Goal: Task Accomplishment & Management: Manage account settings

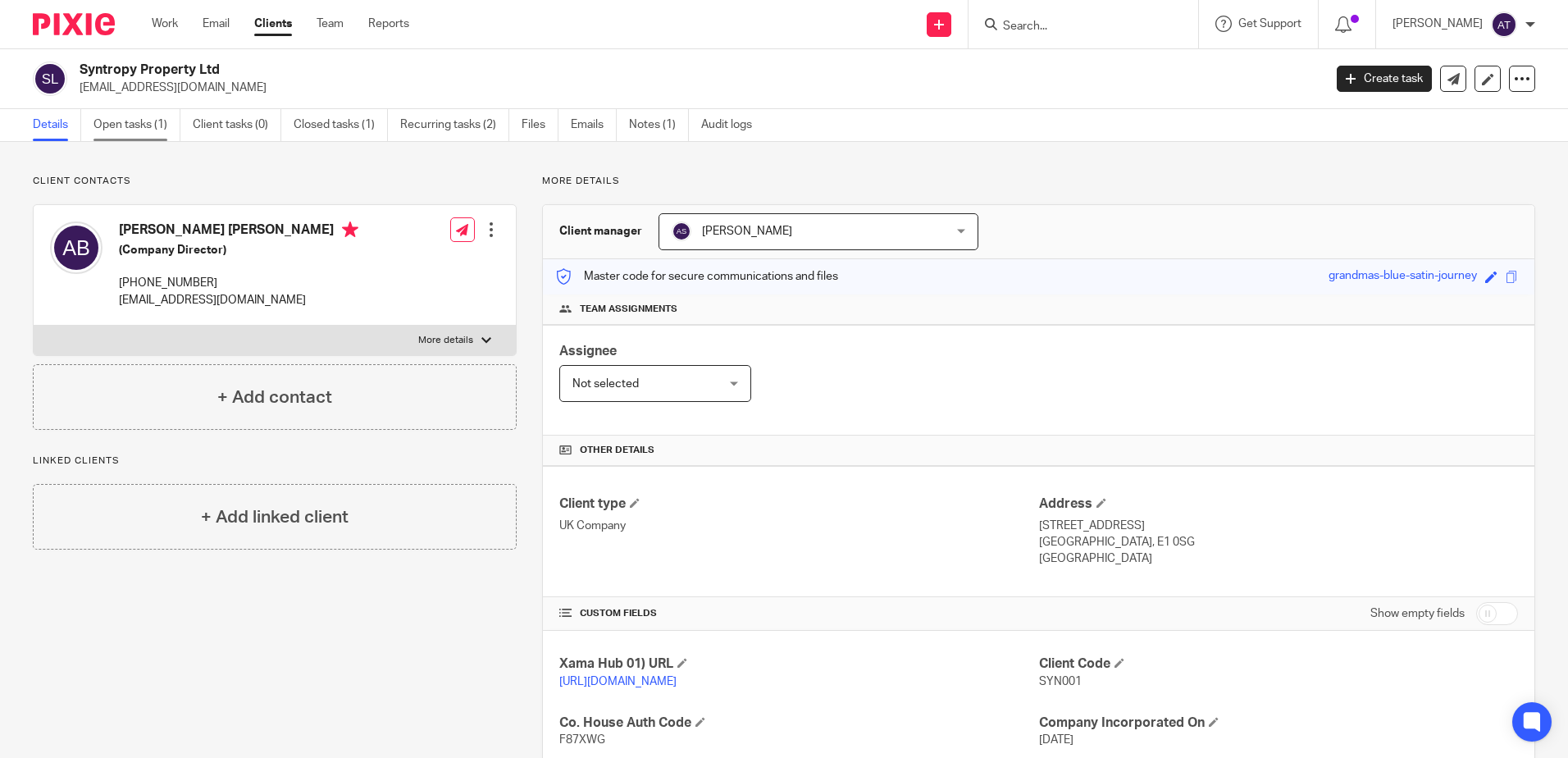
click at [126, 129] on link "Open tasks (1)" at bounding box center [137, 125] width 87 height 32
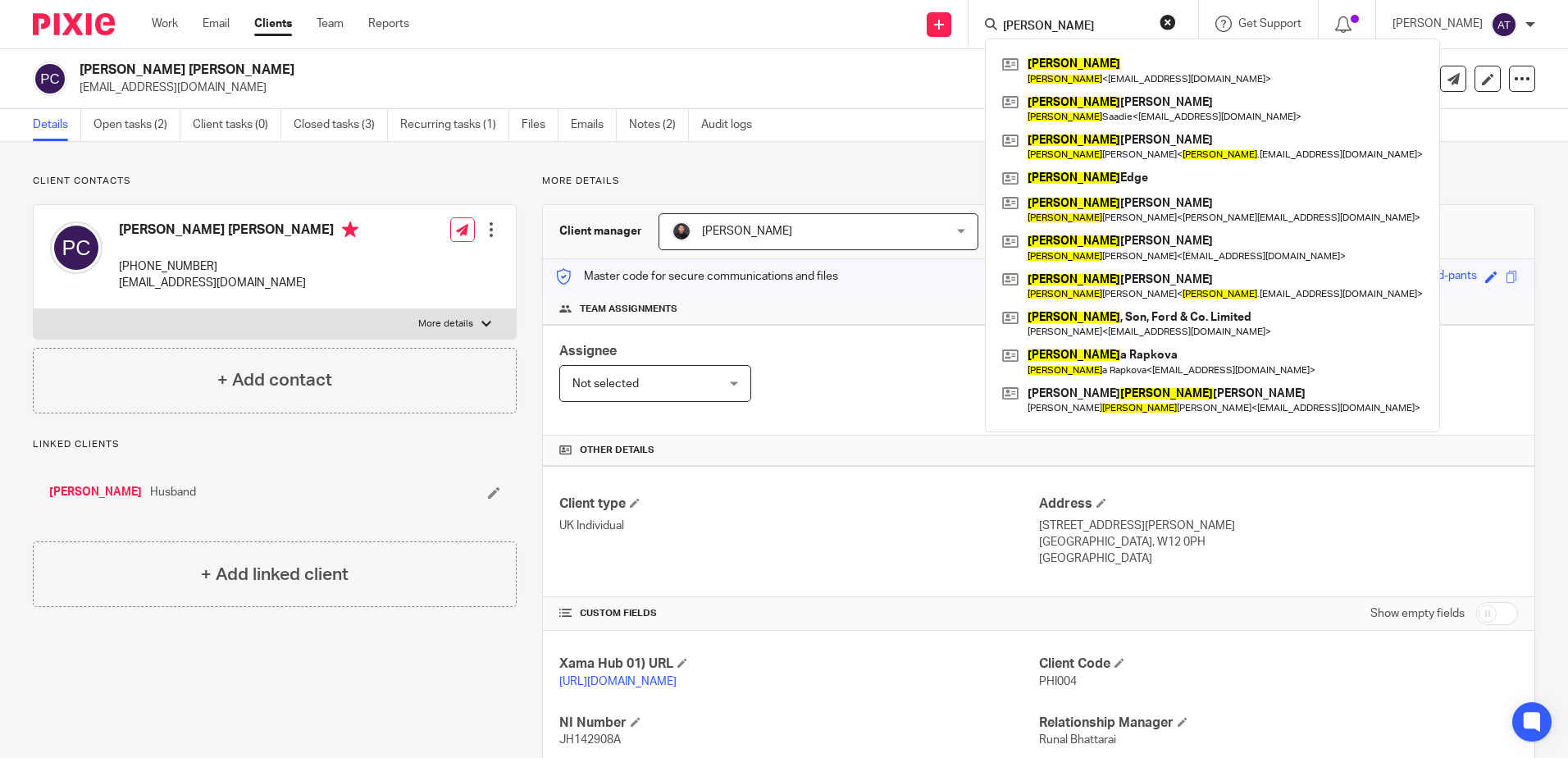
click at [309, 265] on div "Philip Jack Cooper +44 079 999 00866 philcooper1989@hotmail.com Edit contact Cr…" at bounding box center [274, 257] width 482 height 104
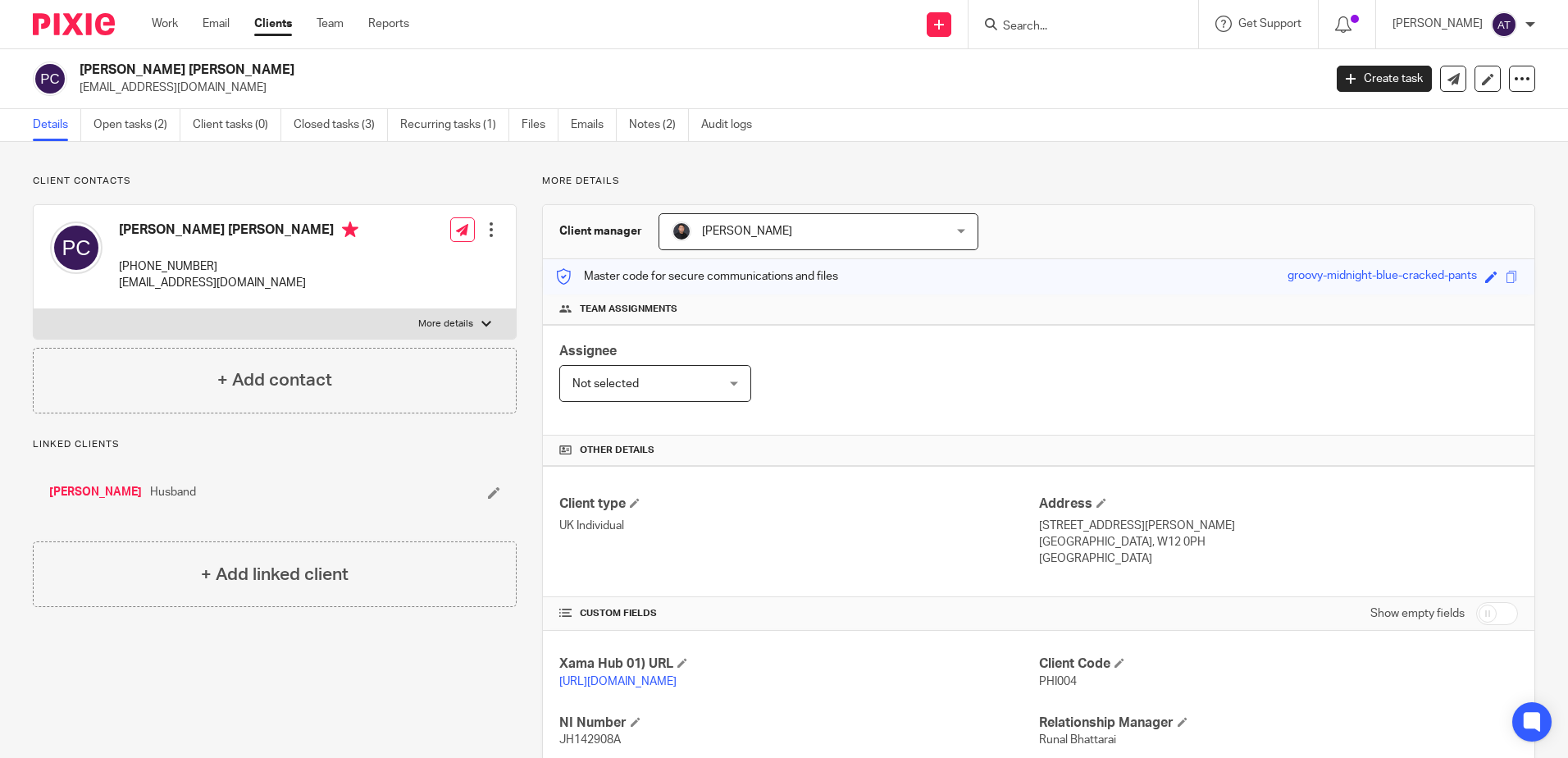
drag, startPoint x: 284, startPoint y: 706, endPoint x: 312, endPoint y: 706, distance: 28.0
click at [284, 706] on div "Client contacts Philip Jack Cooper +44 079 999 00866 philcooper1989@hotmail.com…" at bounding box center [262, 562] width 509 height 776
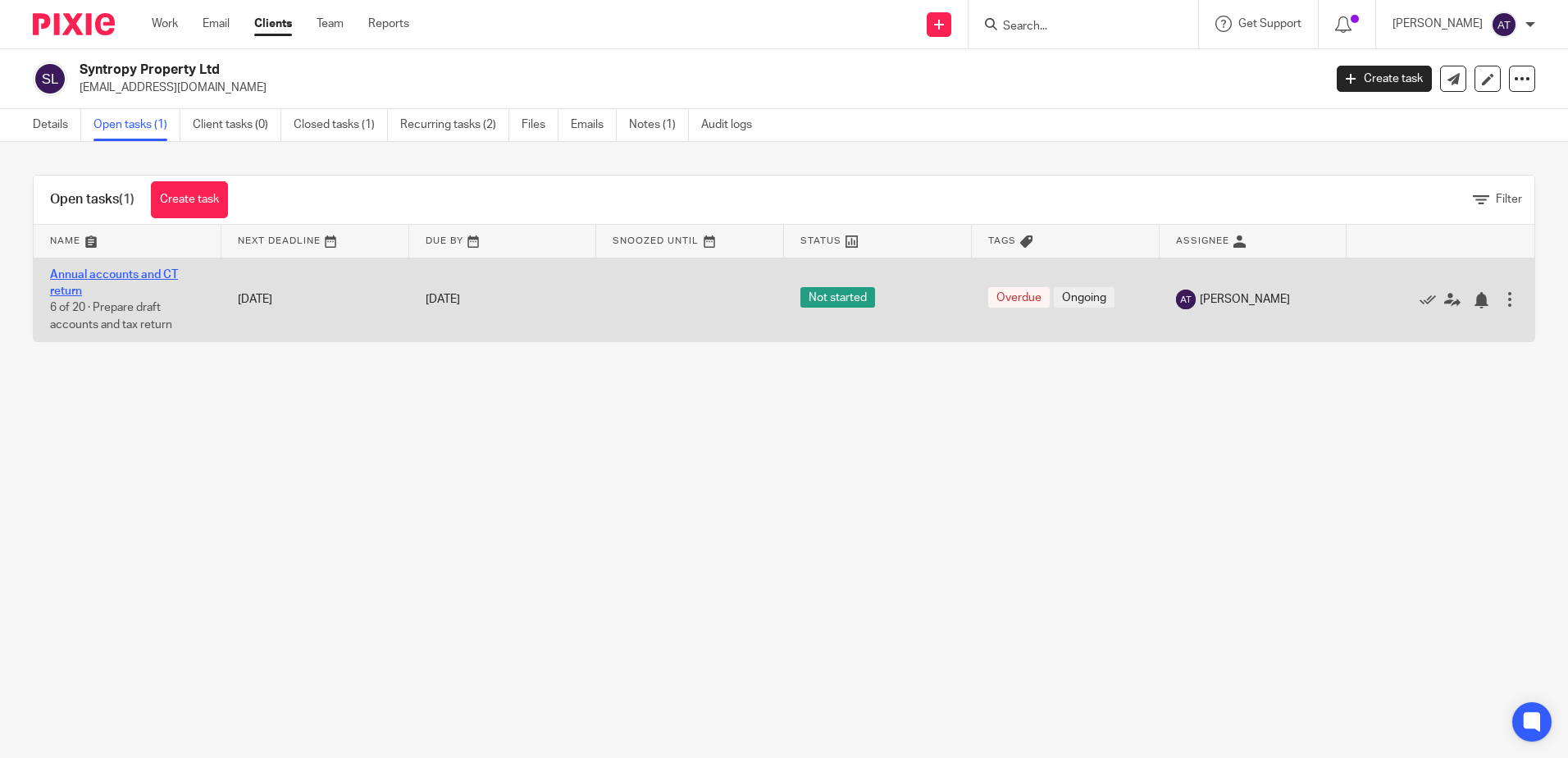
click at [88, 280] on link "Annual accounts and CT return" at bounding box center [114, 282] width 128 height 28
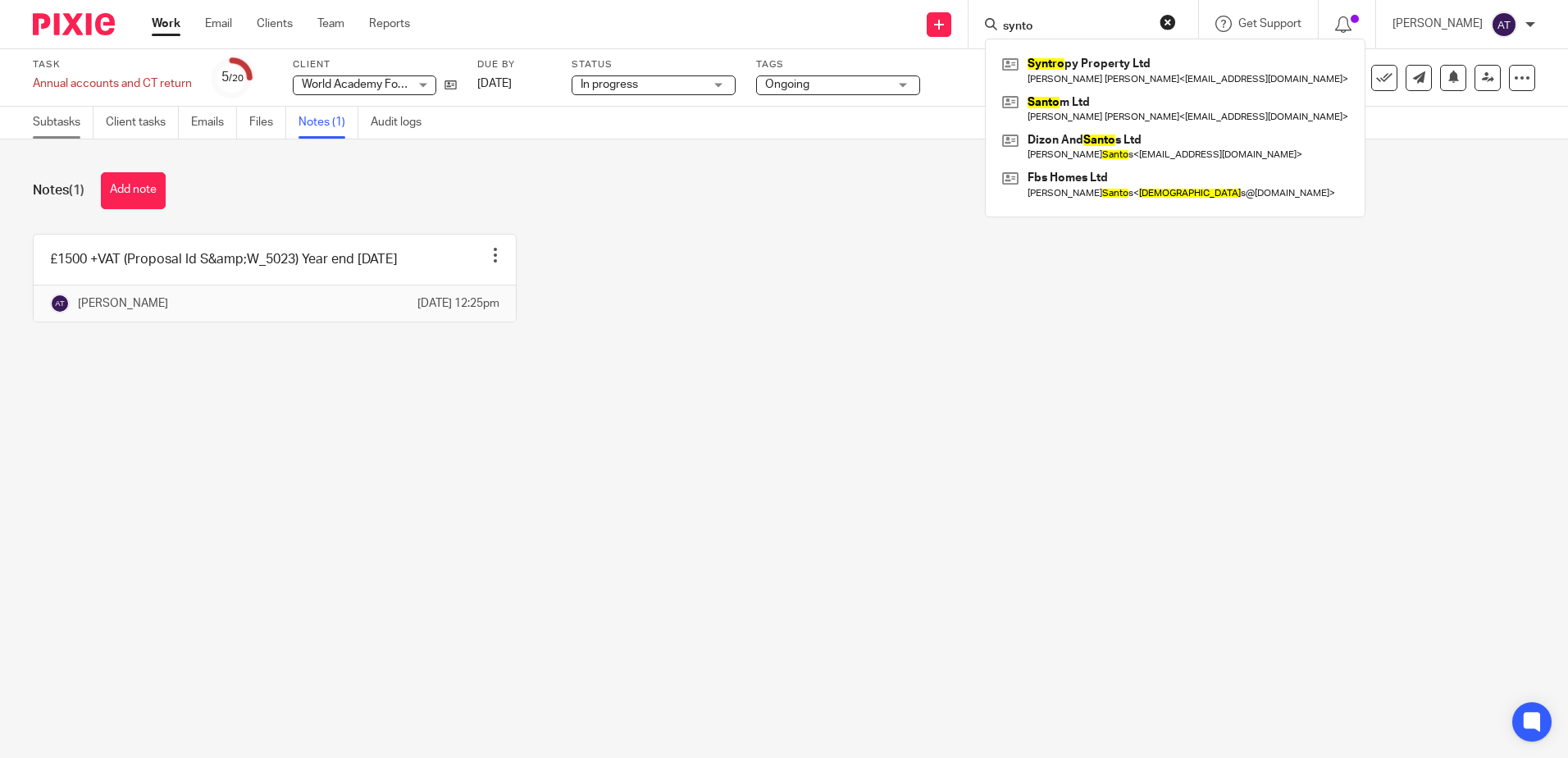
click at [83, 126] on link "Subtasks" at bounding box center [63, 123] width 61 height 32
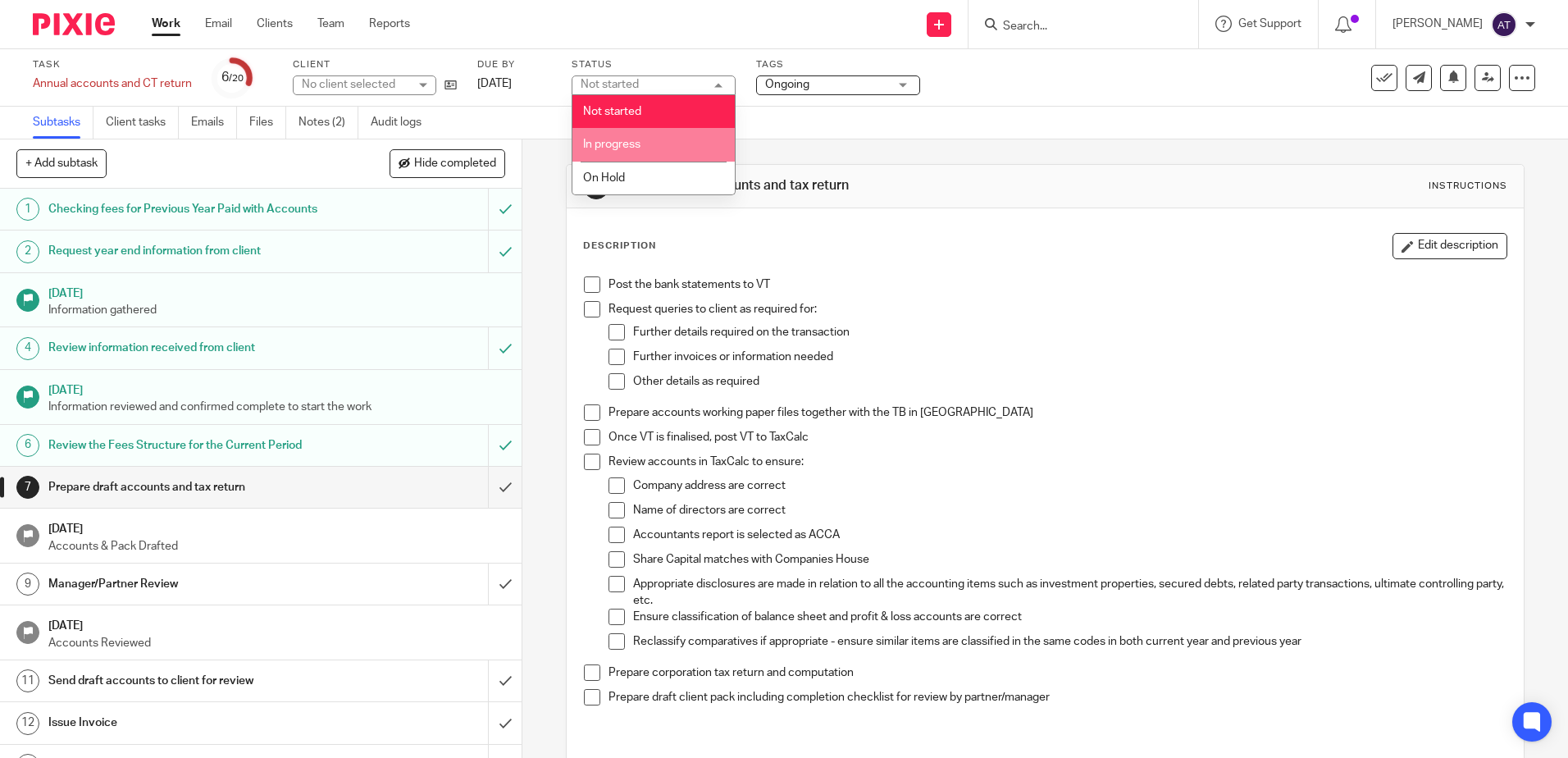
click at [627, 142] on span "In progress" at bounding box center [612, 144] width 57 height 12
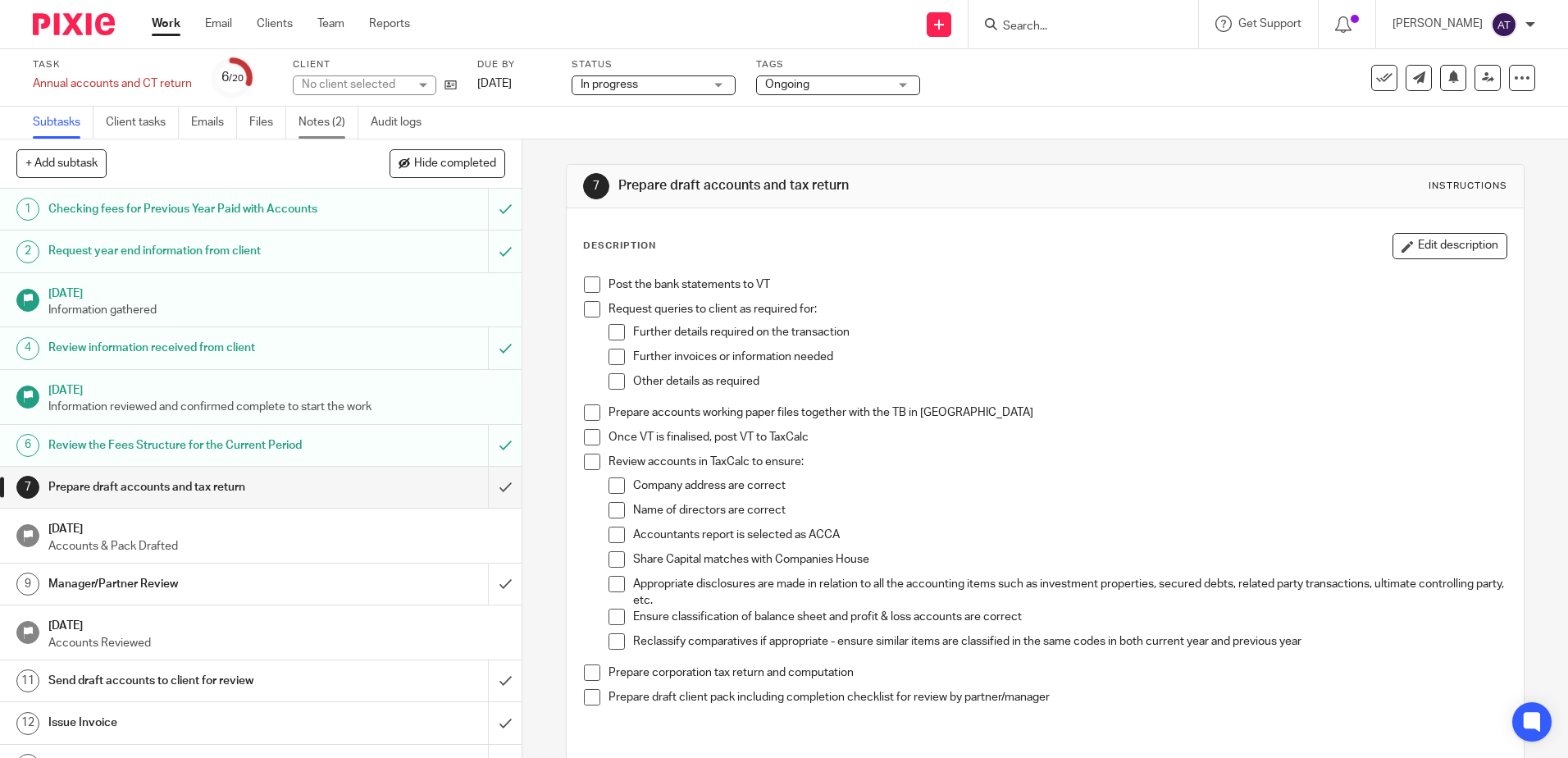
click at [345, 126] on link "Notes (2)" at bounding box center [328, 123] width 60 height 32
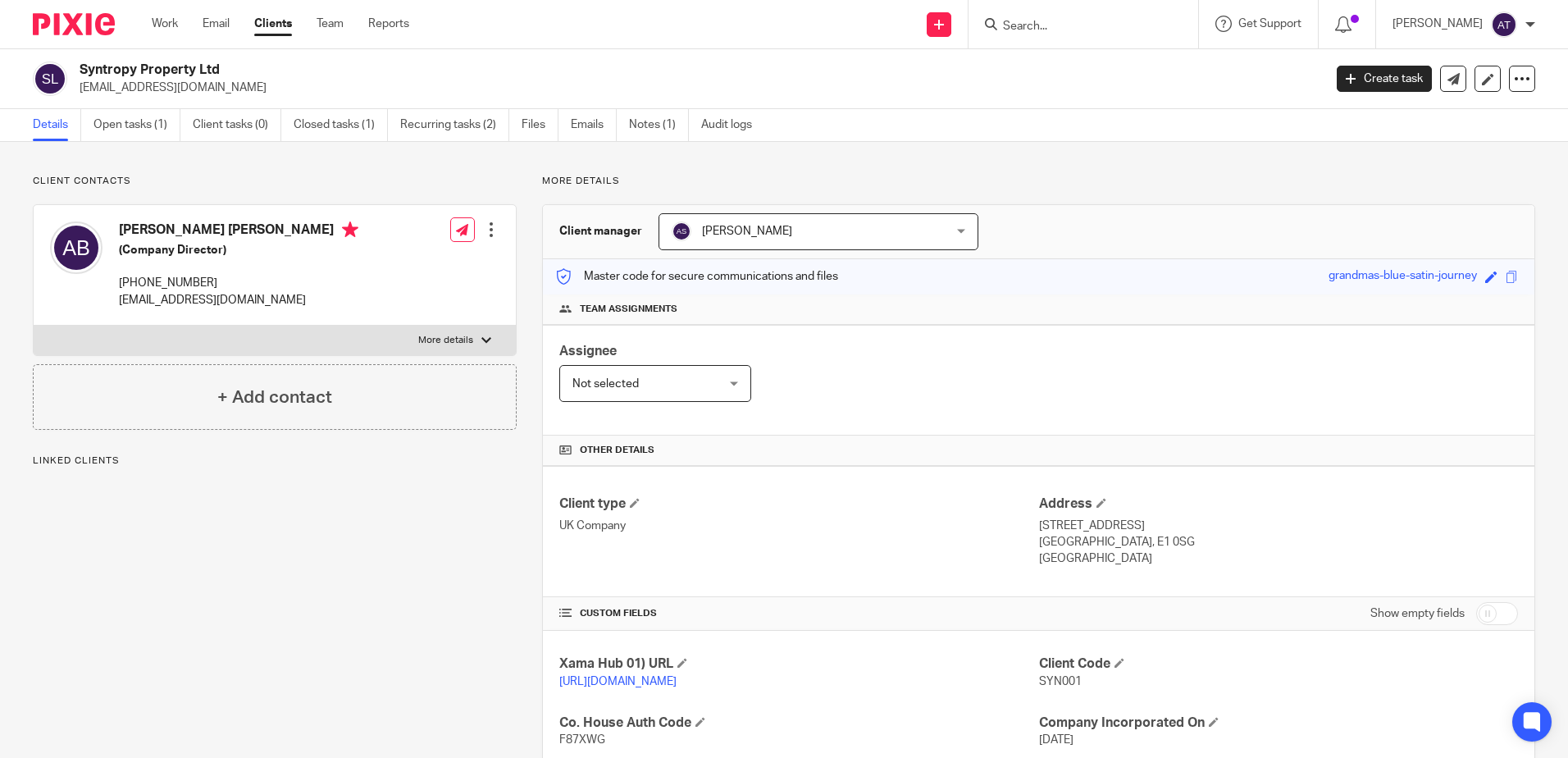
drag, startPoint x: 199, startPoint y: 284, endPoint x: 109, endPoint y: 284, distance: 90.0
click at [109, 284] on div "[PERSON_NAME] [PERSON_NAME] (Company Director) [PHONE_NUMBER] [EMAIL_ADDRESS][D…" at bounding box center [204, 265] width 308 height 103
drag, startPoint x: 109, startPoint y: 284, endPoint x: 221, endPoint y: 273, distance: 112.5
click at [221, 273] on div "[PERSON_NAME] [PERSON_NAME] (Company Director) [PHONE_NUMBER] [EMAIL_ADDRESS][D…" at bounding box center [239, 265] width 240 height 87
drag, startPoint x: 220, startPoint y: 277, endPoint x: 122, endPoint y: 286, distance: 98.4
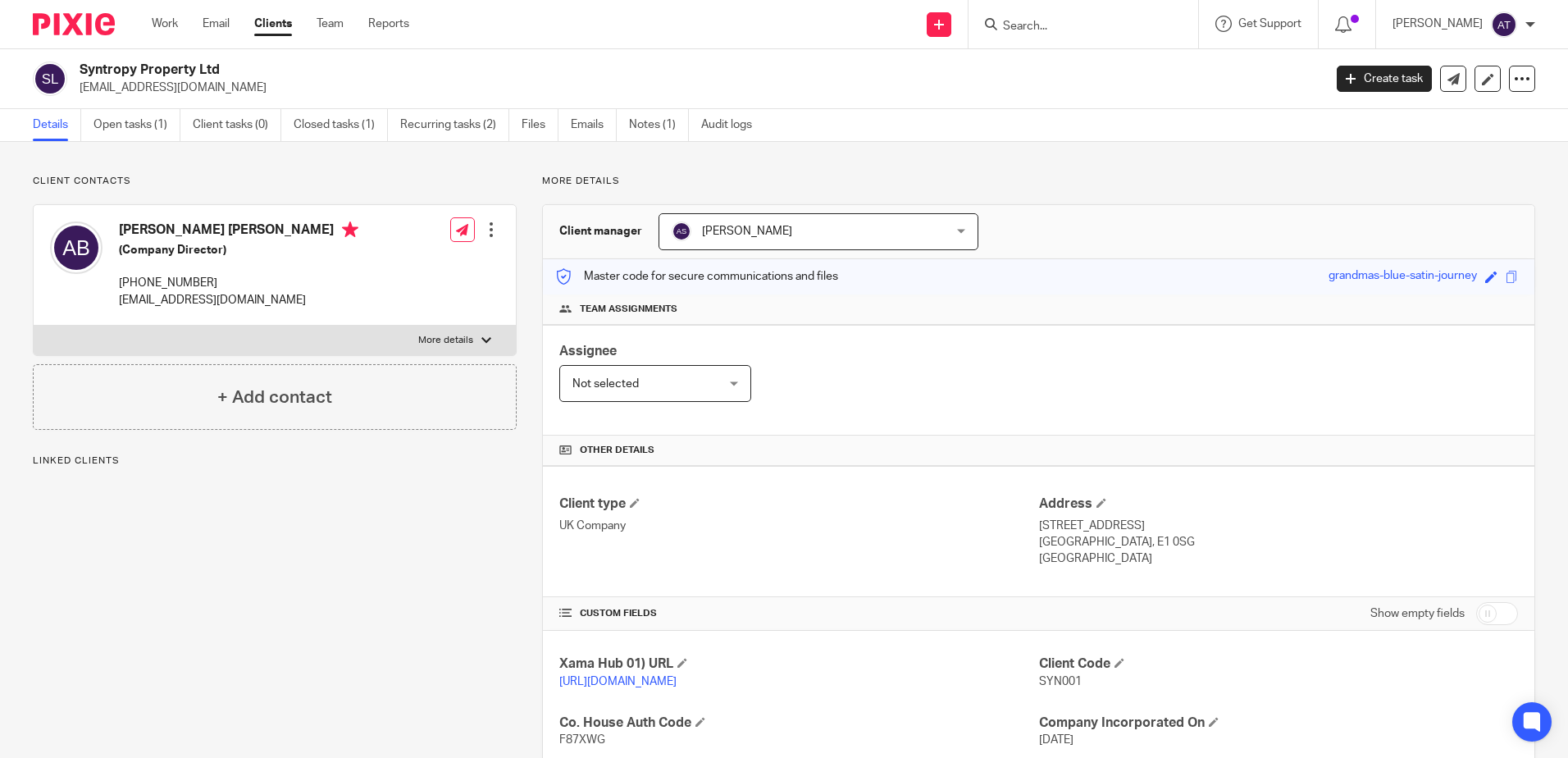
click at [122, 286] on p "[PHONE_NUMBER]" at bounding box center [239, 283] width 240 height 16
copy p "[PHONE_NUMBER]"
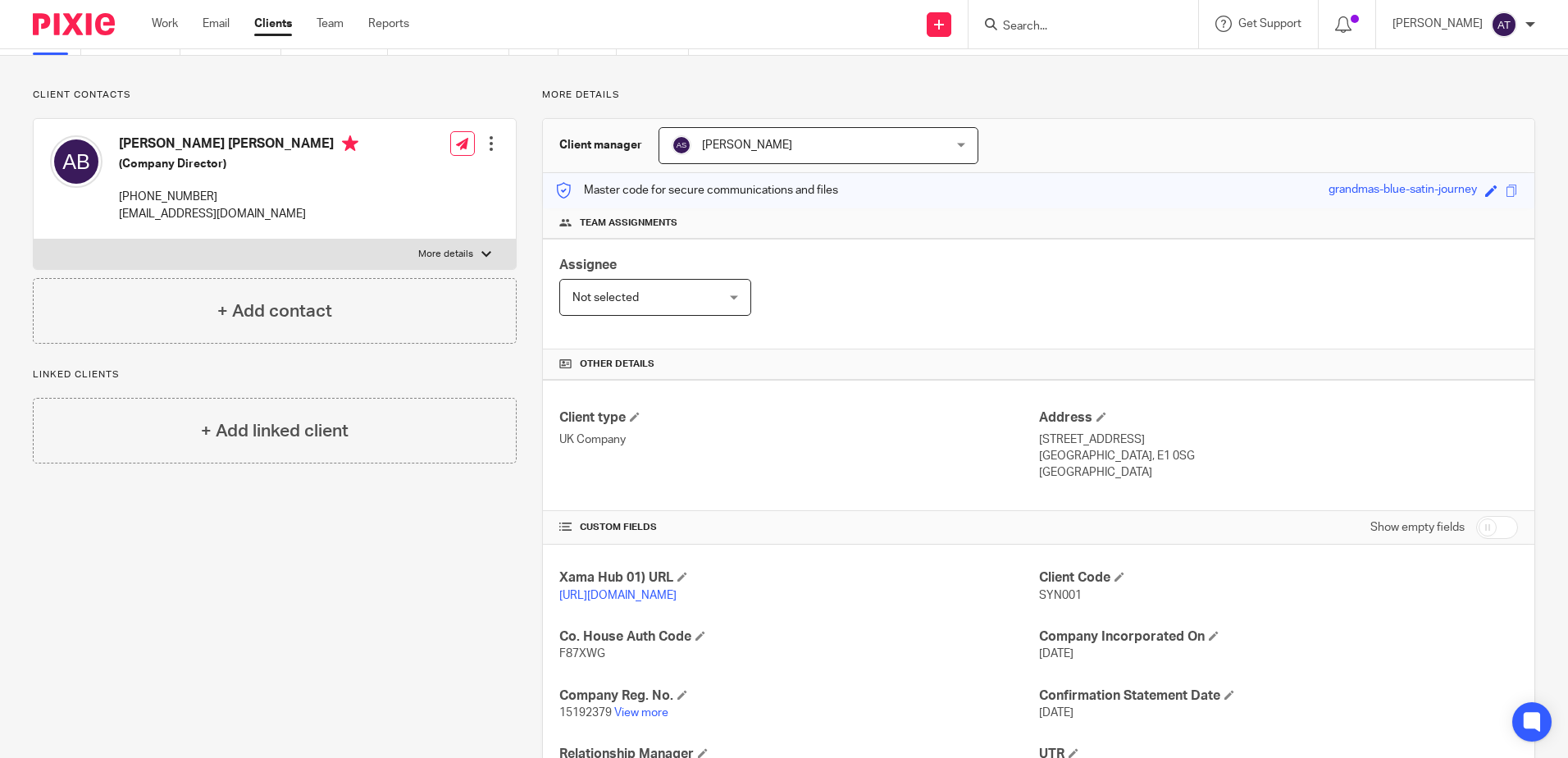
scroll to position [164, 0]
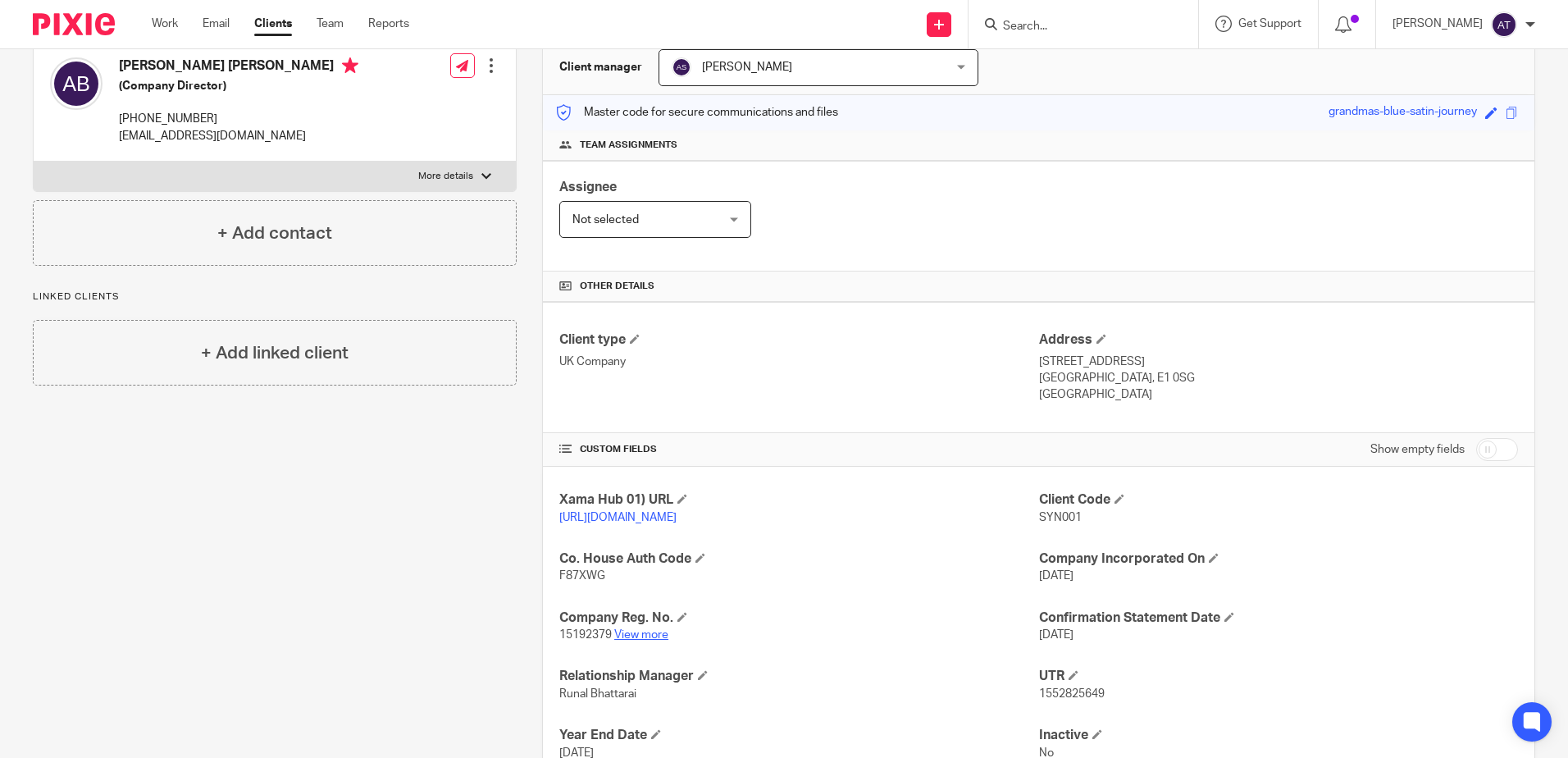
click at [638, 640] on link "View more" at bounding box center [641, 634] width 54 height 12
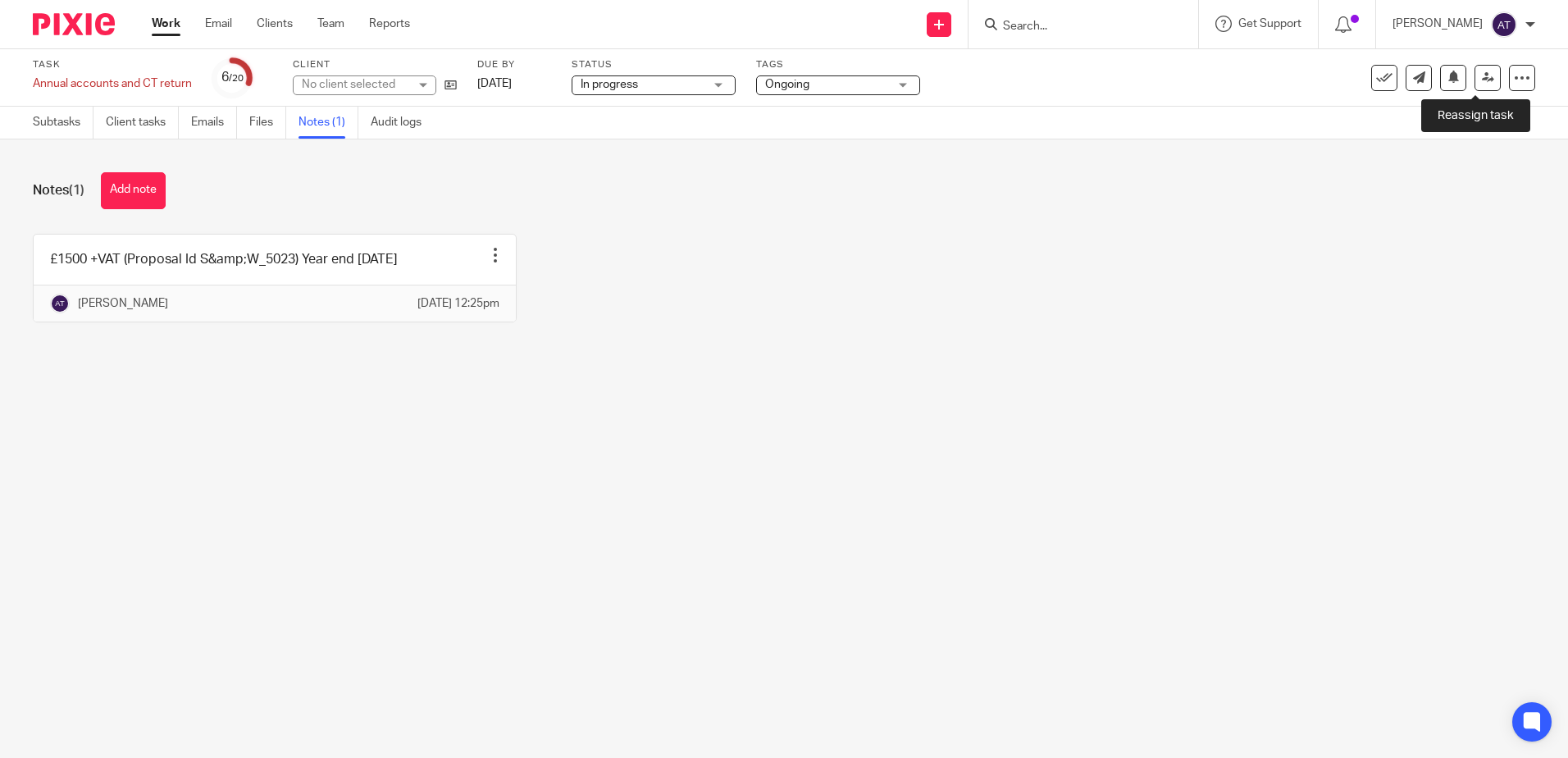
click at [1482, 75] on icon at bounding box center [1488, 77] width 12 height 12
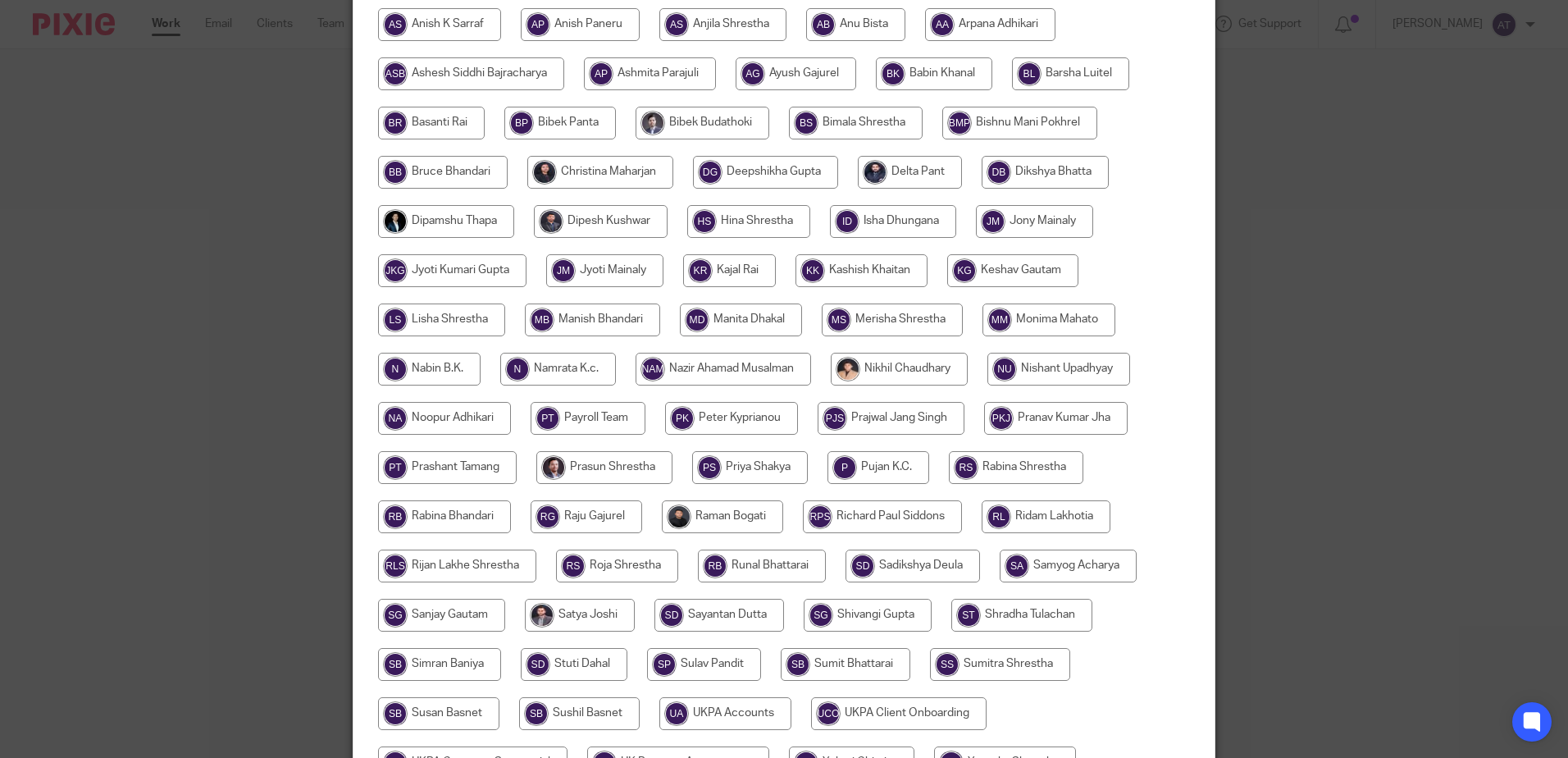
scroll to position [493, 0]
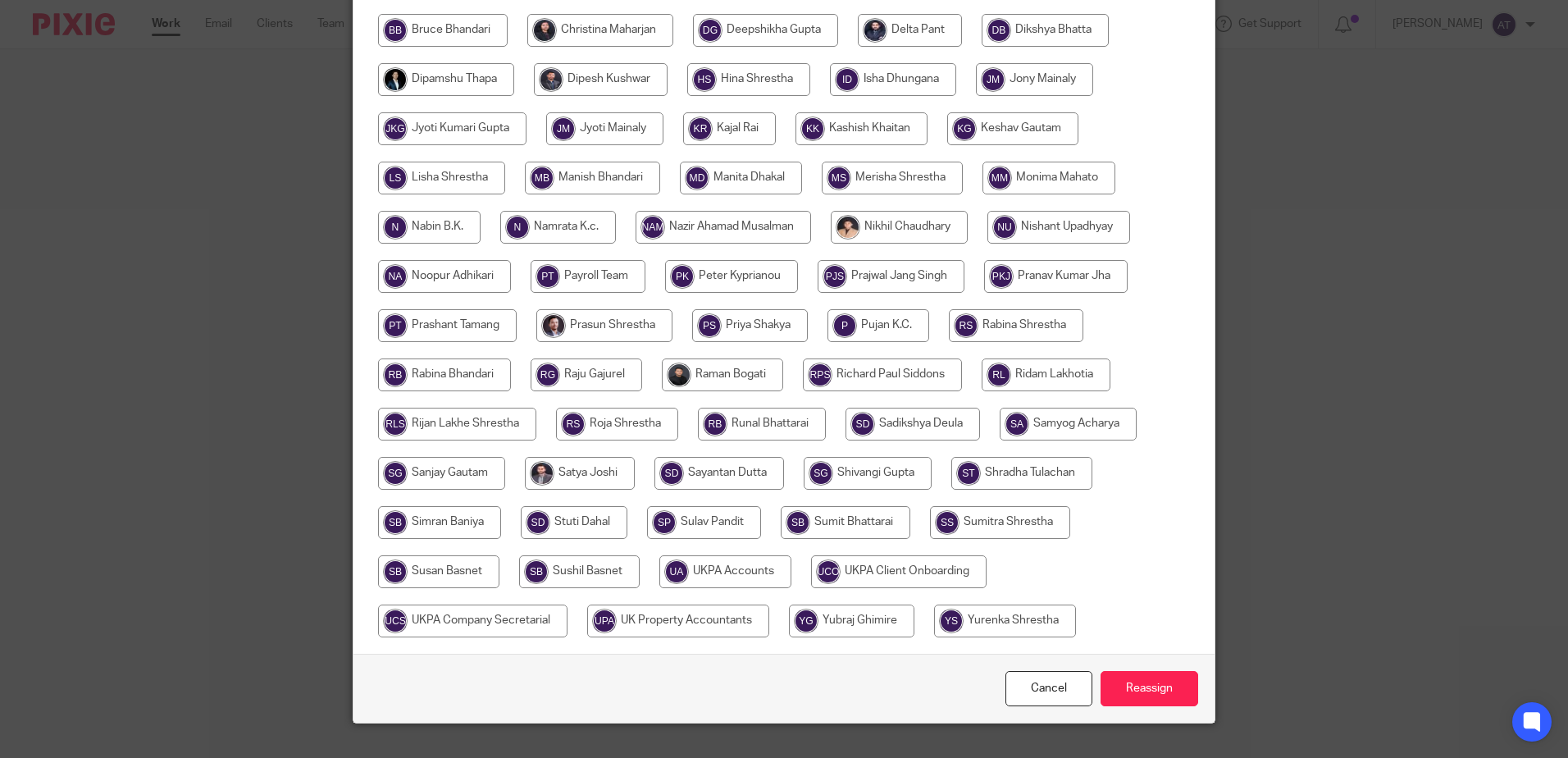
click at [731, 566] on input "radio" at bounding box center [725, 571] width 132 height 33
radio input "true"
click at [1116, 687] on input "Reassign" at bounding box center [1150, 689] width 98 height 36
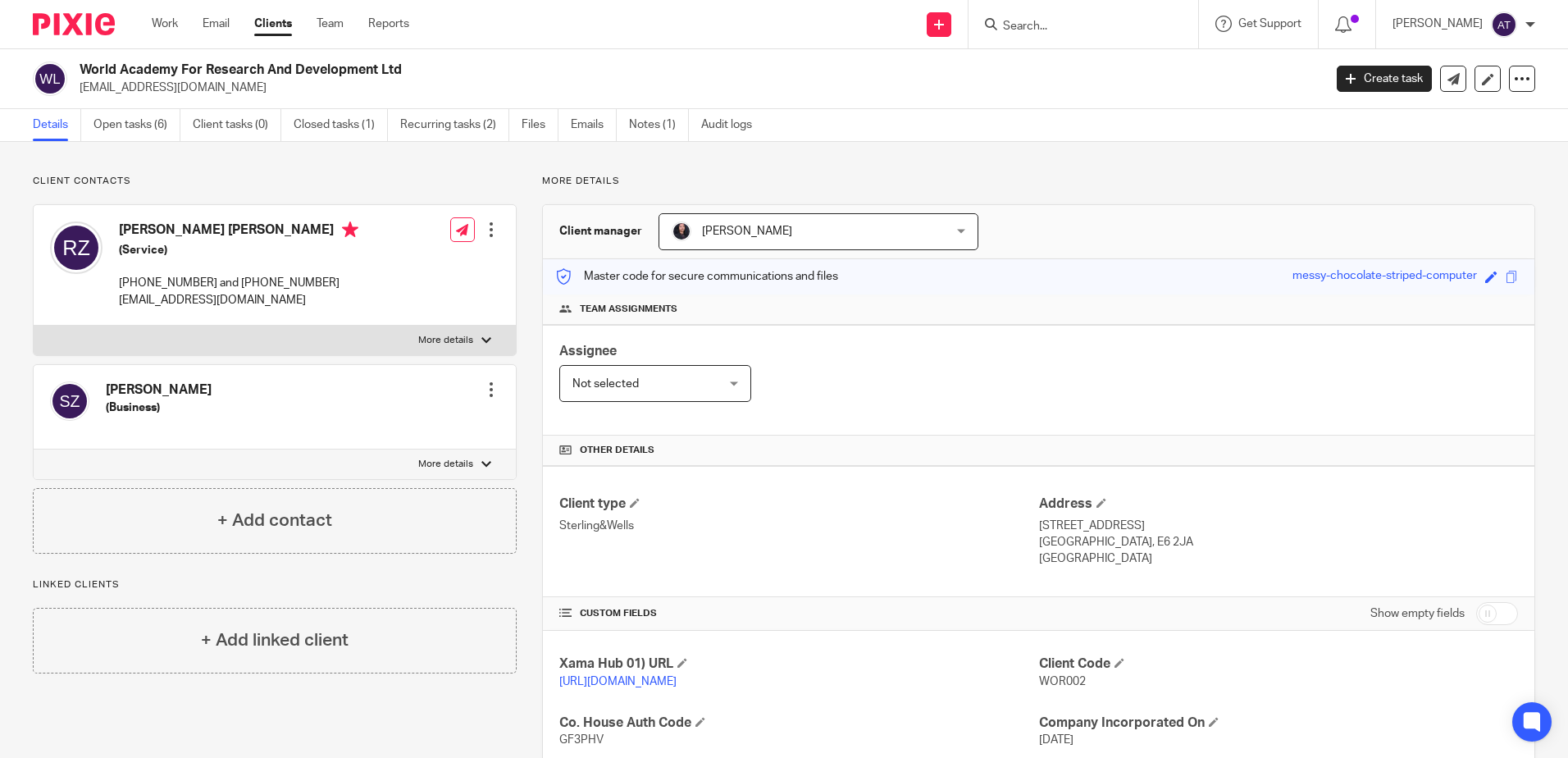
click at [1075, 22] on input "Search" at bounding box center [1075, 27] width 148 height 15
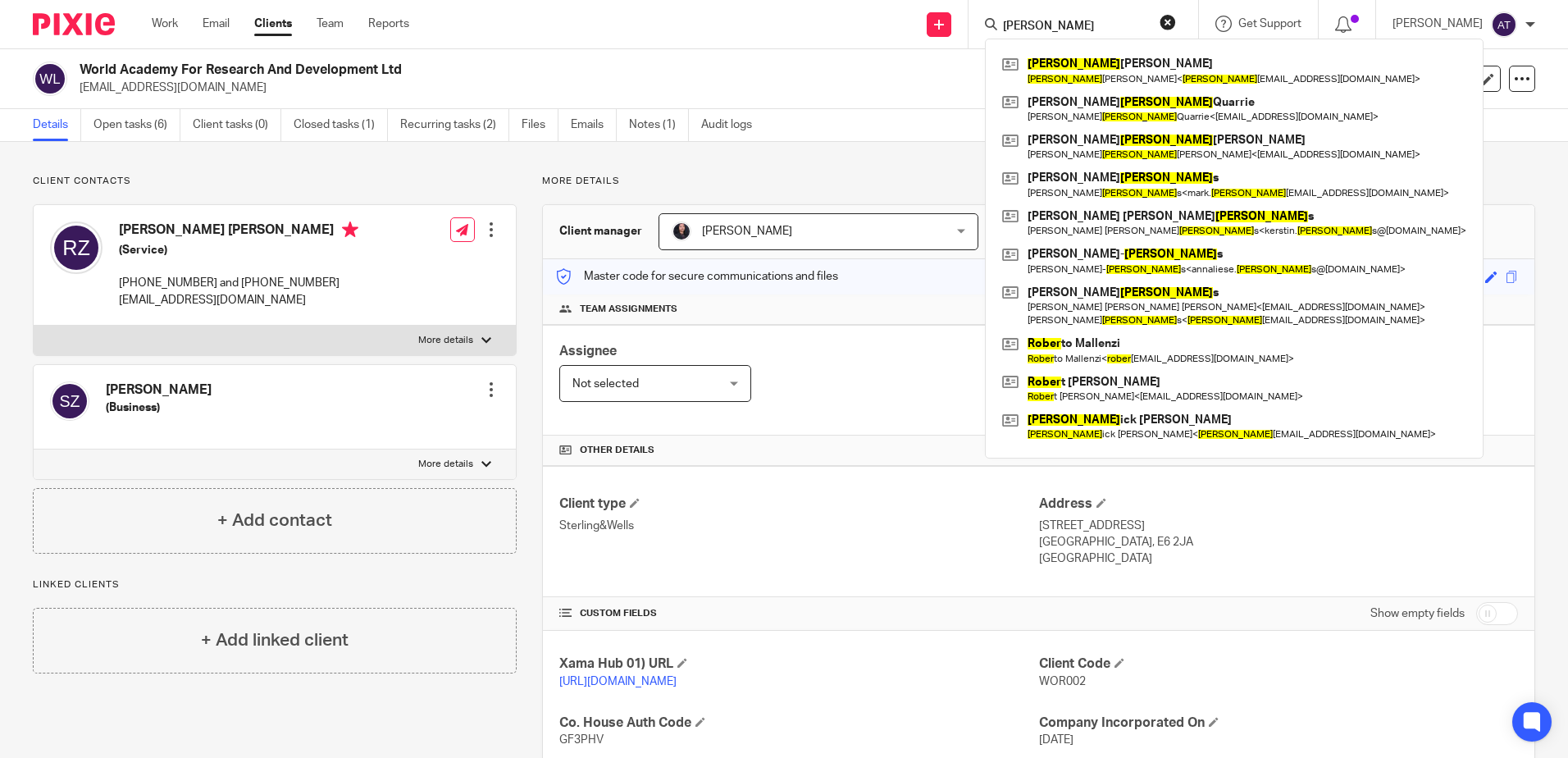
type input "roger"
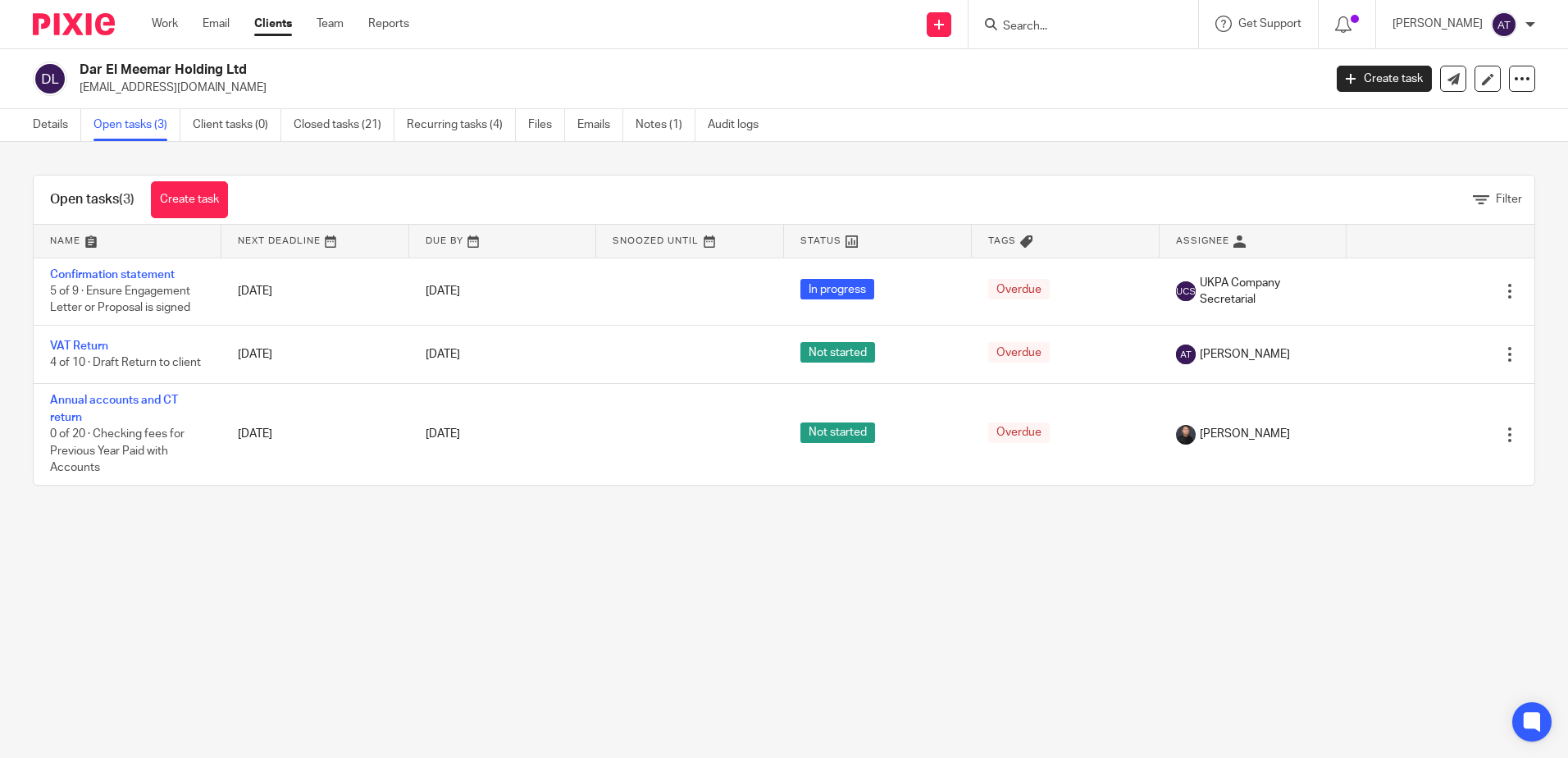
click at [1057, 29] on input "Search" at bounding box center [1075, 27] width 148 height 15
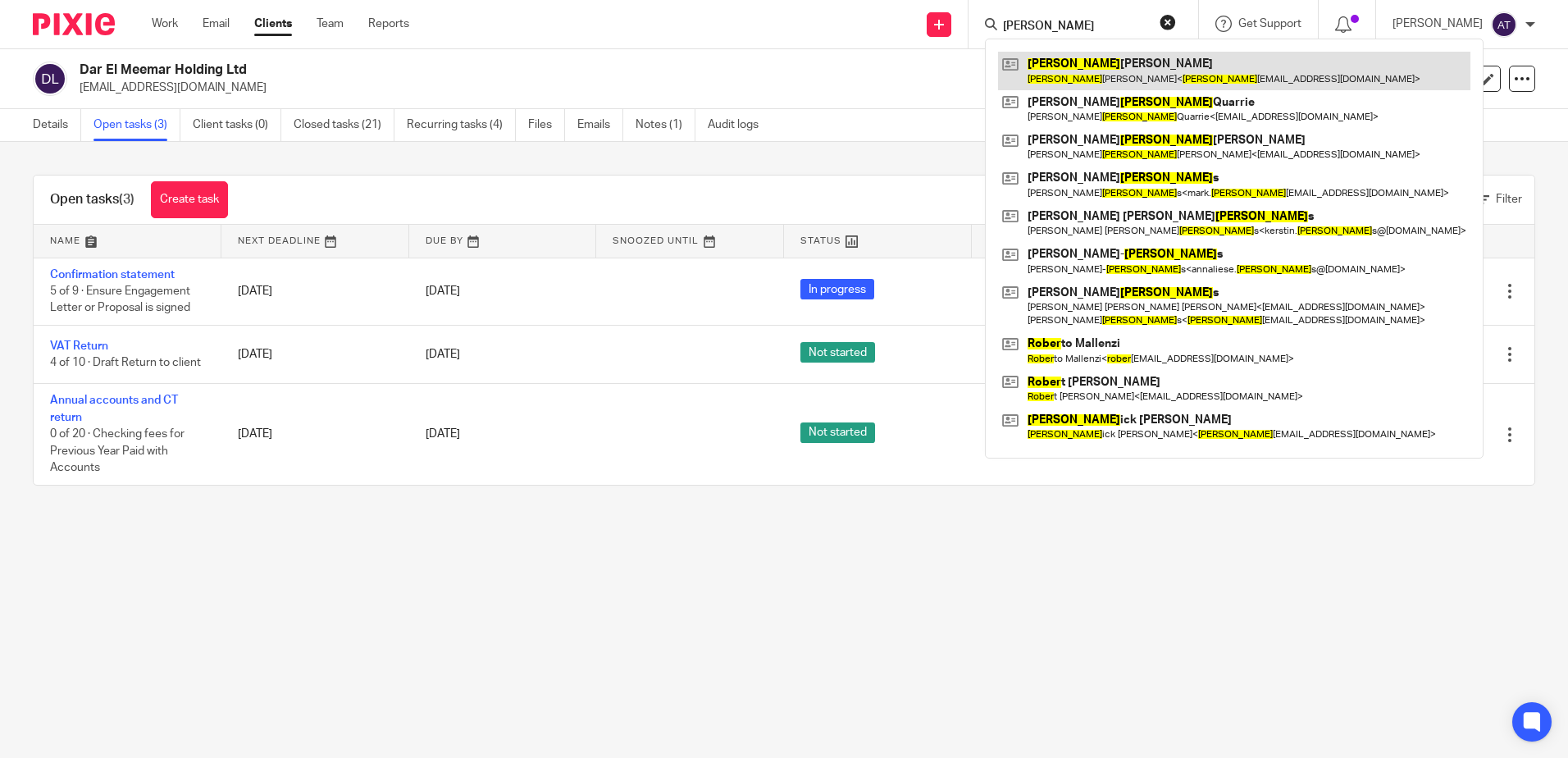
type input "[PERSON_NAME]"
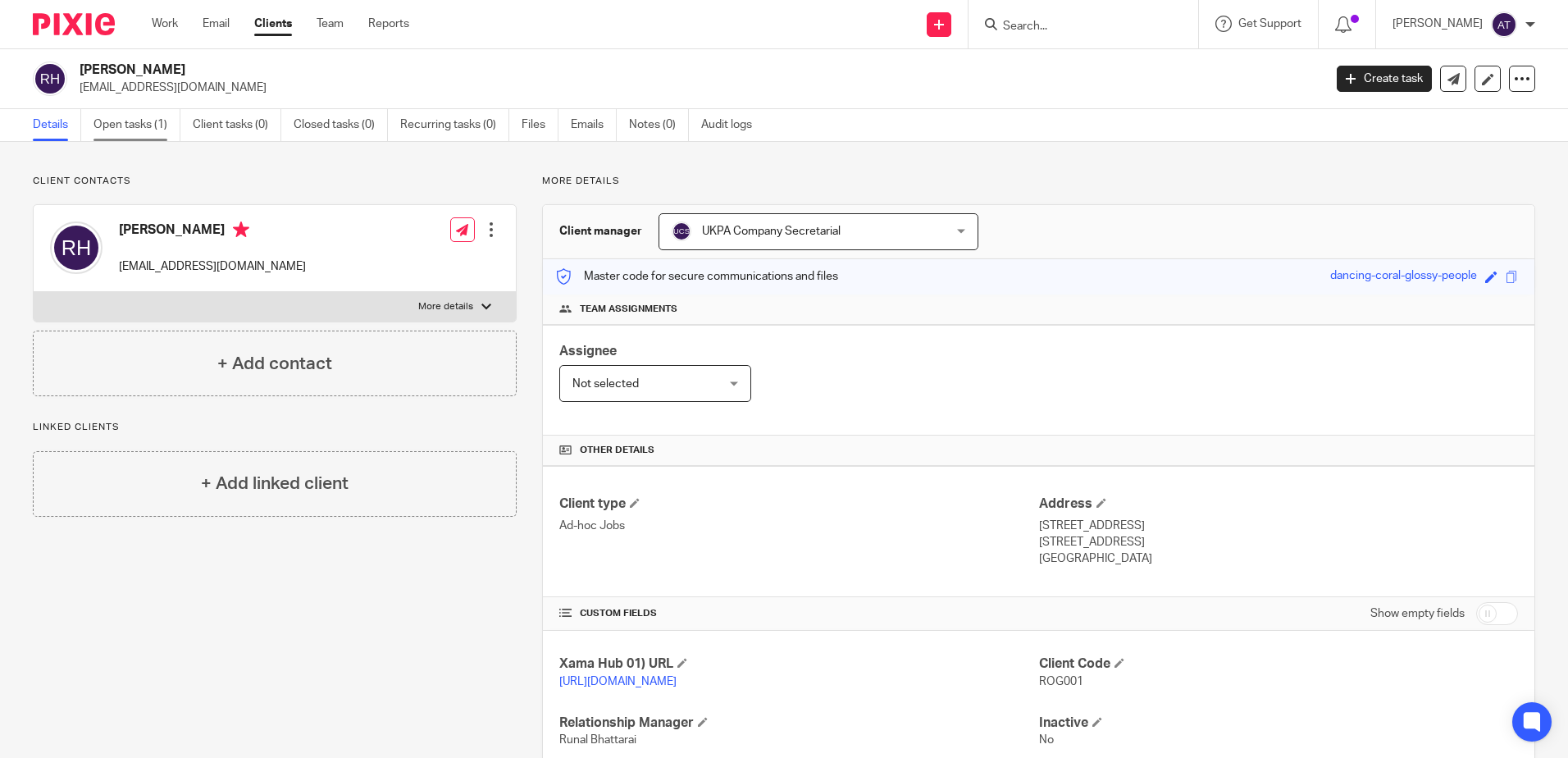
click at [142, 121] on link "Open tasks (1)" at bounding box center [137, 125] width 87 height 32
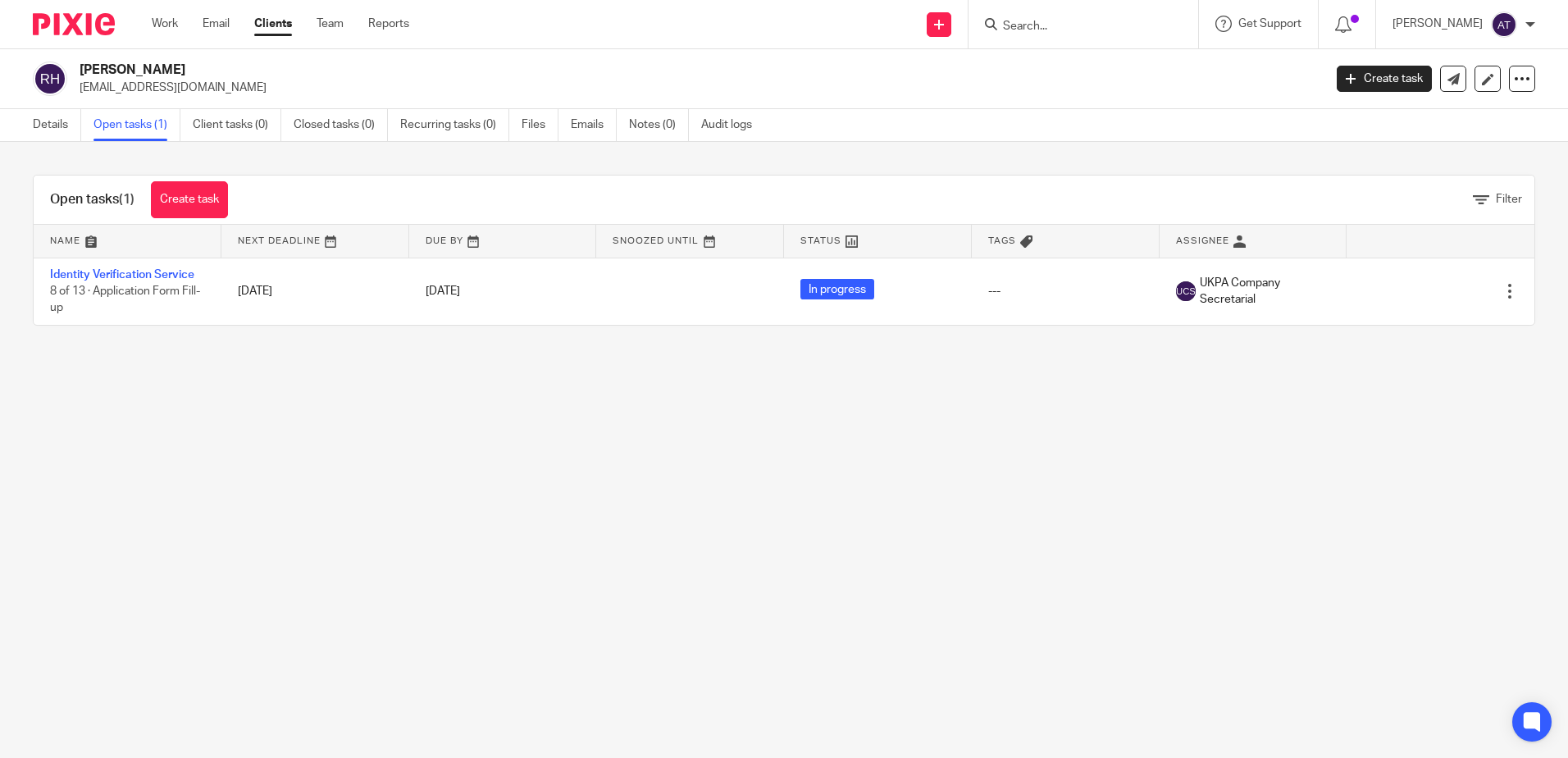
click at [482, 420] on main "Roger manfred Hands rogerhands@mac.com Create task Update from Companies House …" at bounding box center [784, 379] width 1568 height 758
click at [1482, 76] on icon at bounding box center [1488, 79] width 12 height 12
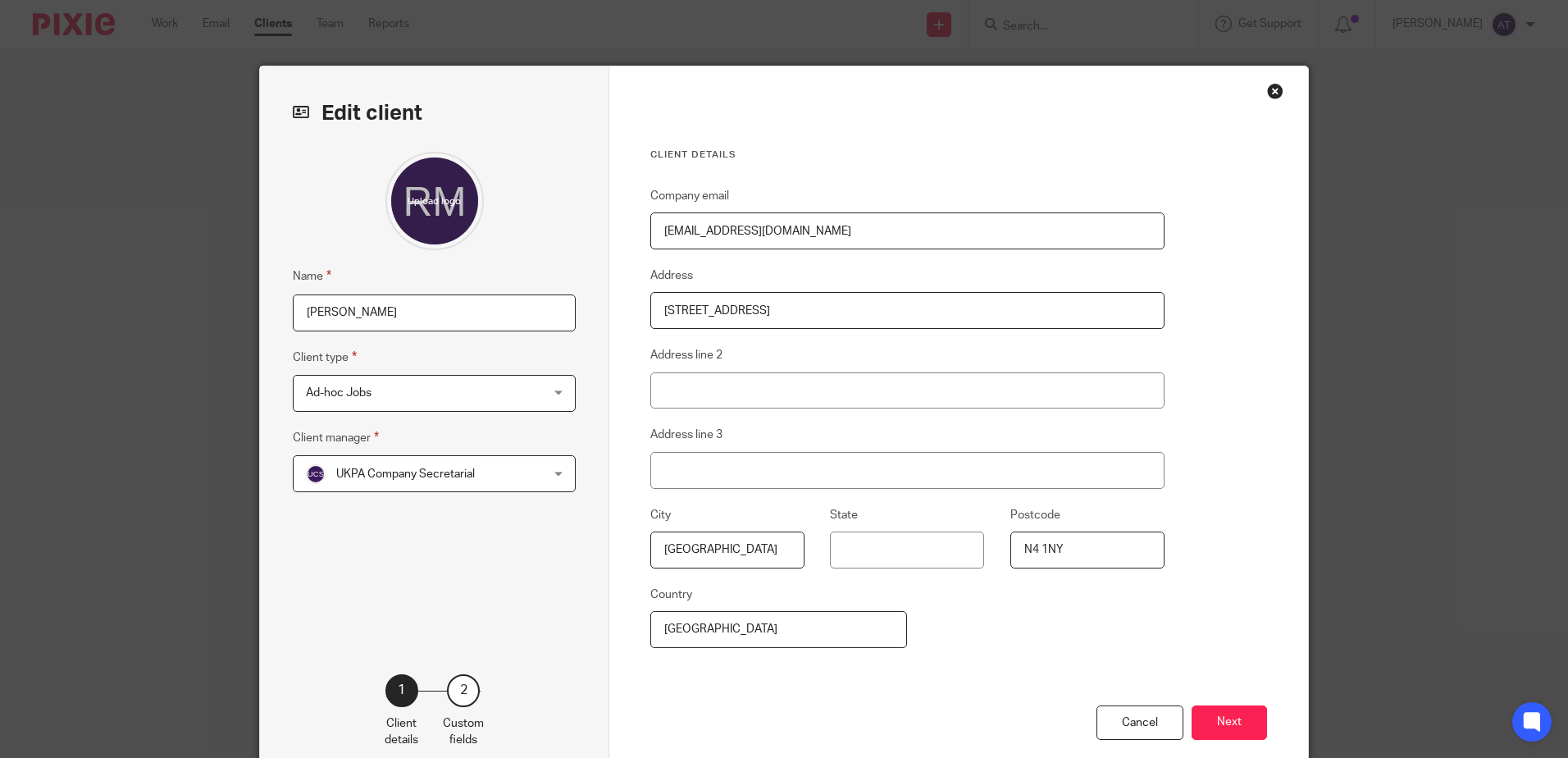
click at [345, 311] on input "[PERSON_NAME]" at bounding box center [435, 313] width 283 height 37
type input "[PERSON_NAME]"
click at [1217, 724] on button "Next" at bounding box center [1229, 723] width 76 height 36
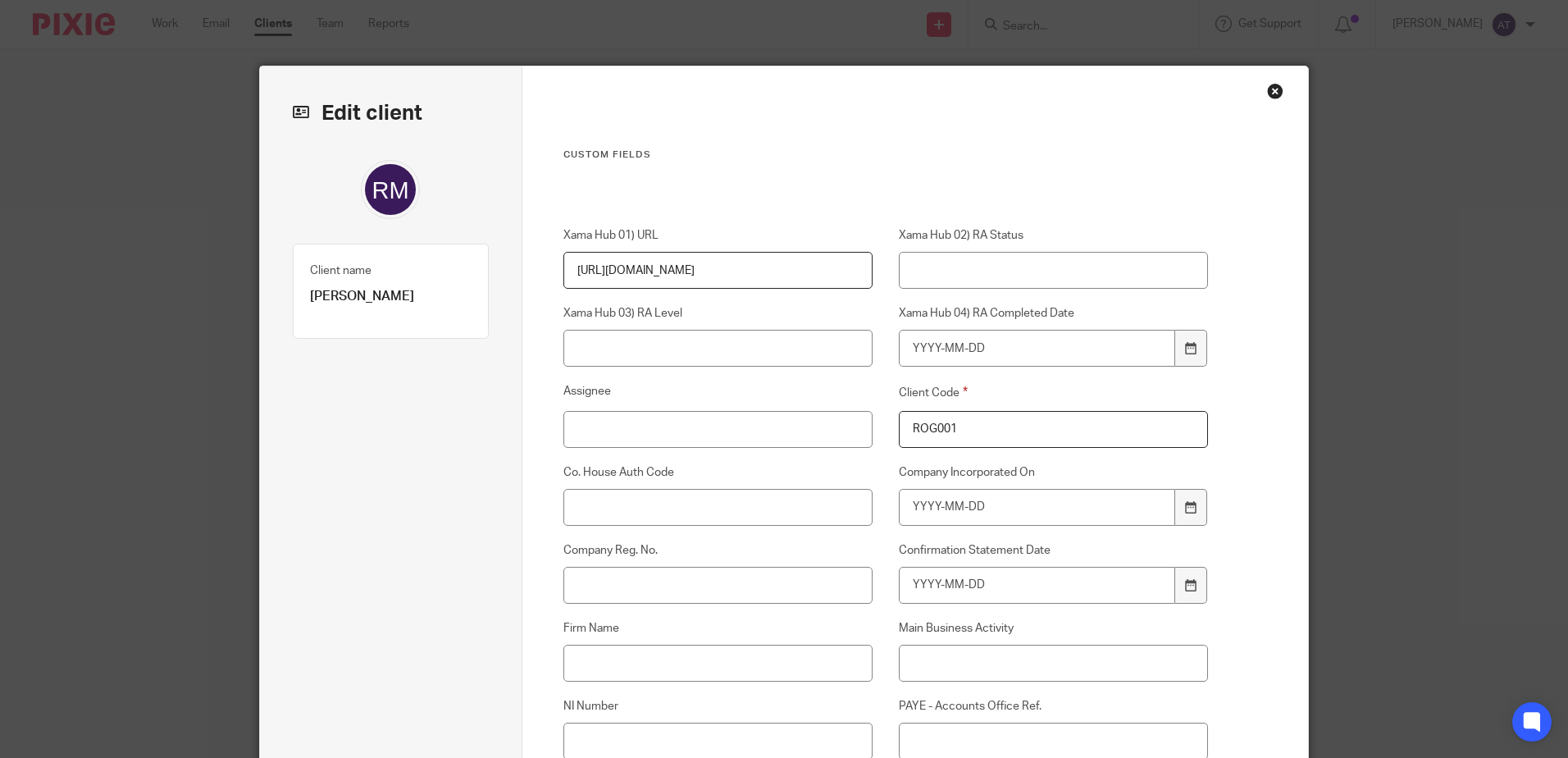
drag, startPoint x: 457, startPoint y: 293, endPoint x: 303, endPoint y: 306, distance: 154.5
click at [303, 306] on div "Client name [PERSON_NAME] Hands Client type" at bounding box center [391, 291] width 196 height 95
copy p "[PERSON_NAME]"
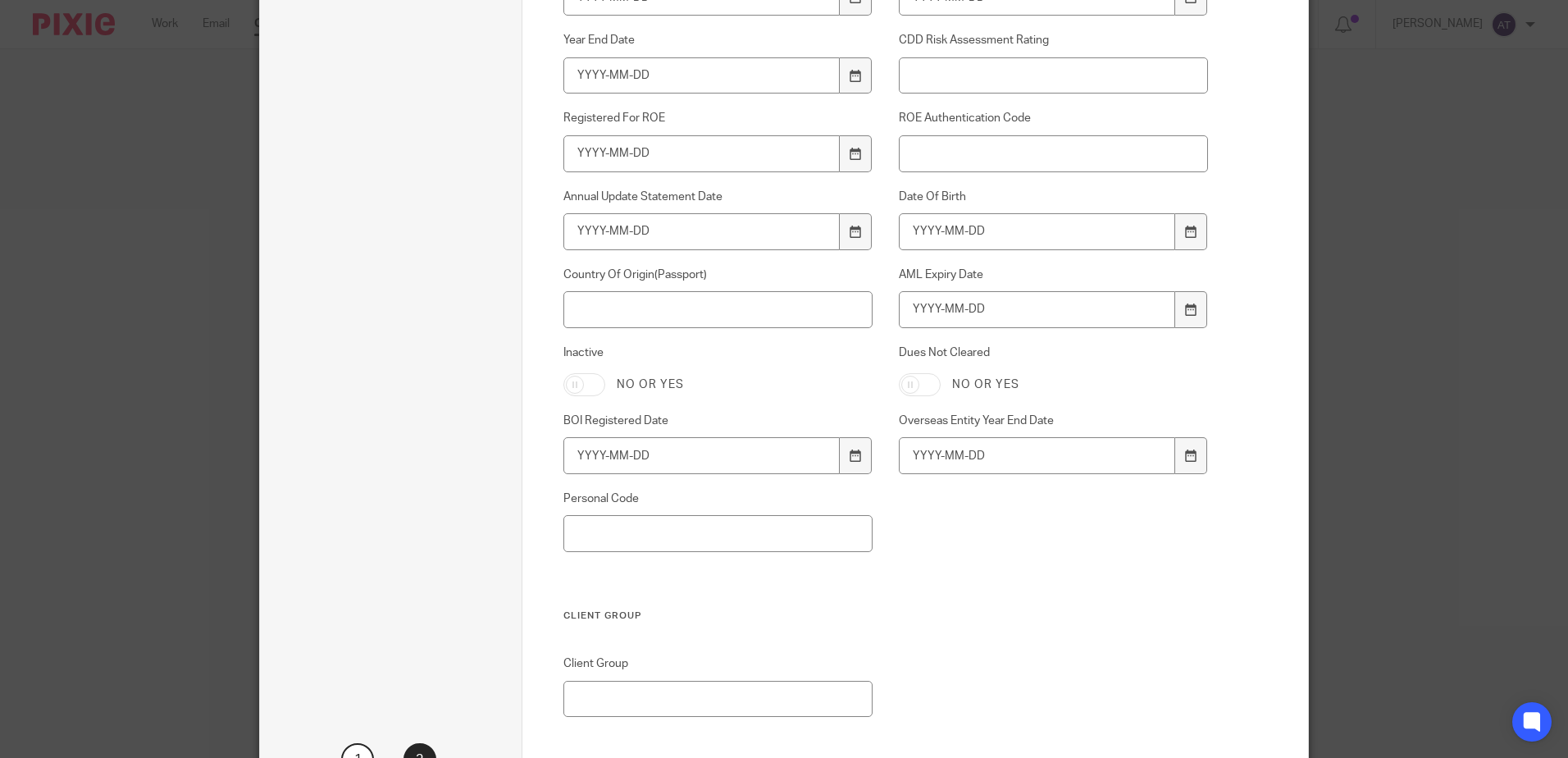
scroll to position [1137, 0]
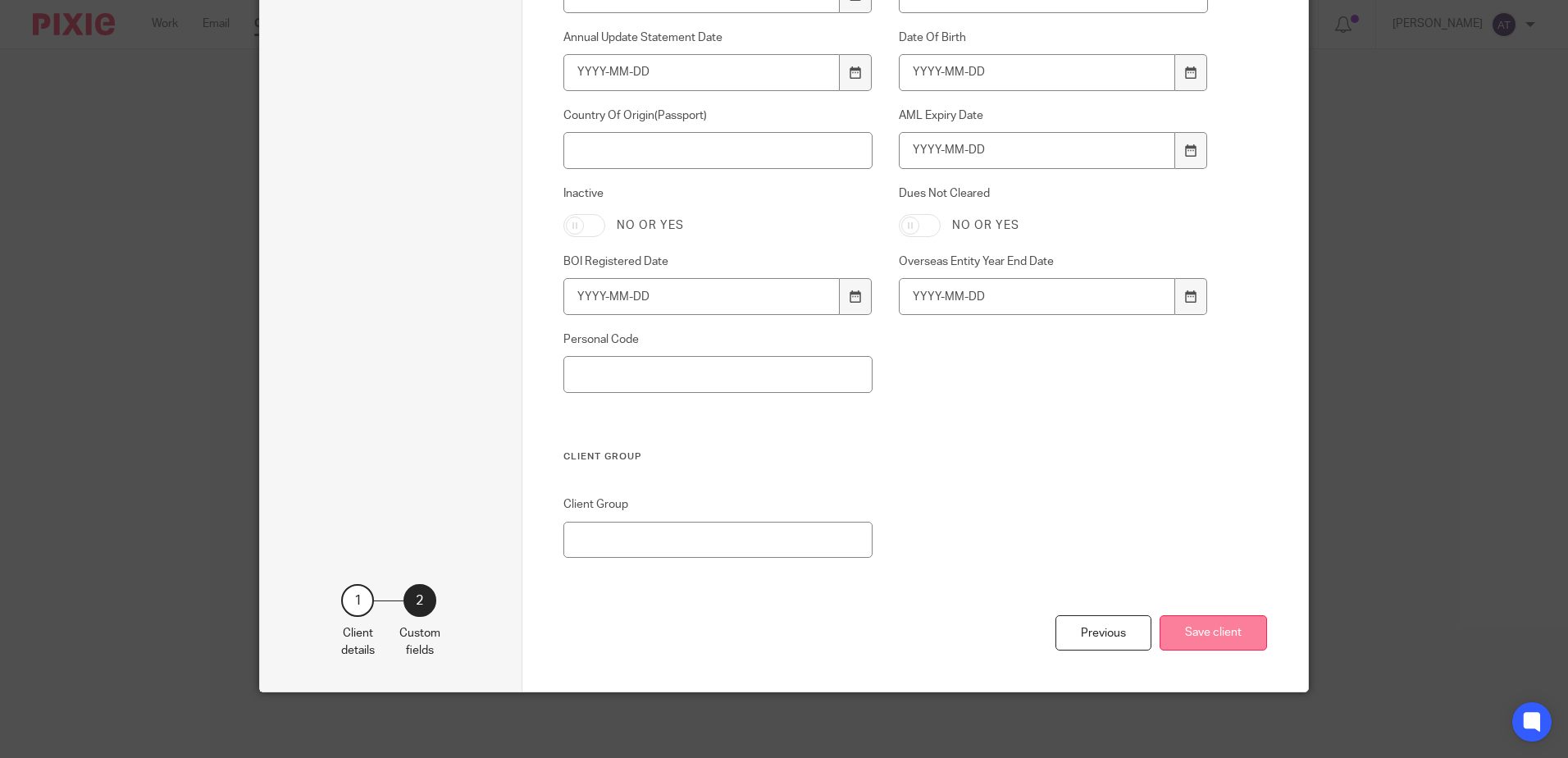
click at [1202, 625] on button "Save client" at bounding box center [1213, 633] width 108 height 36
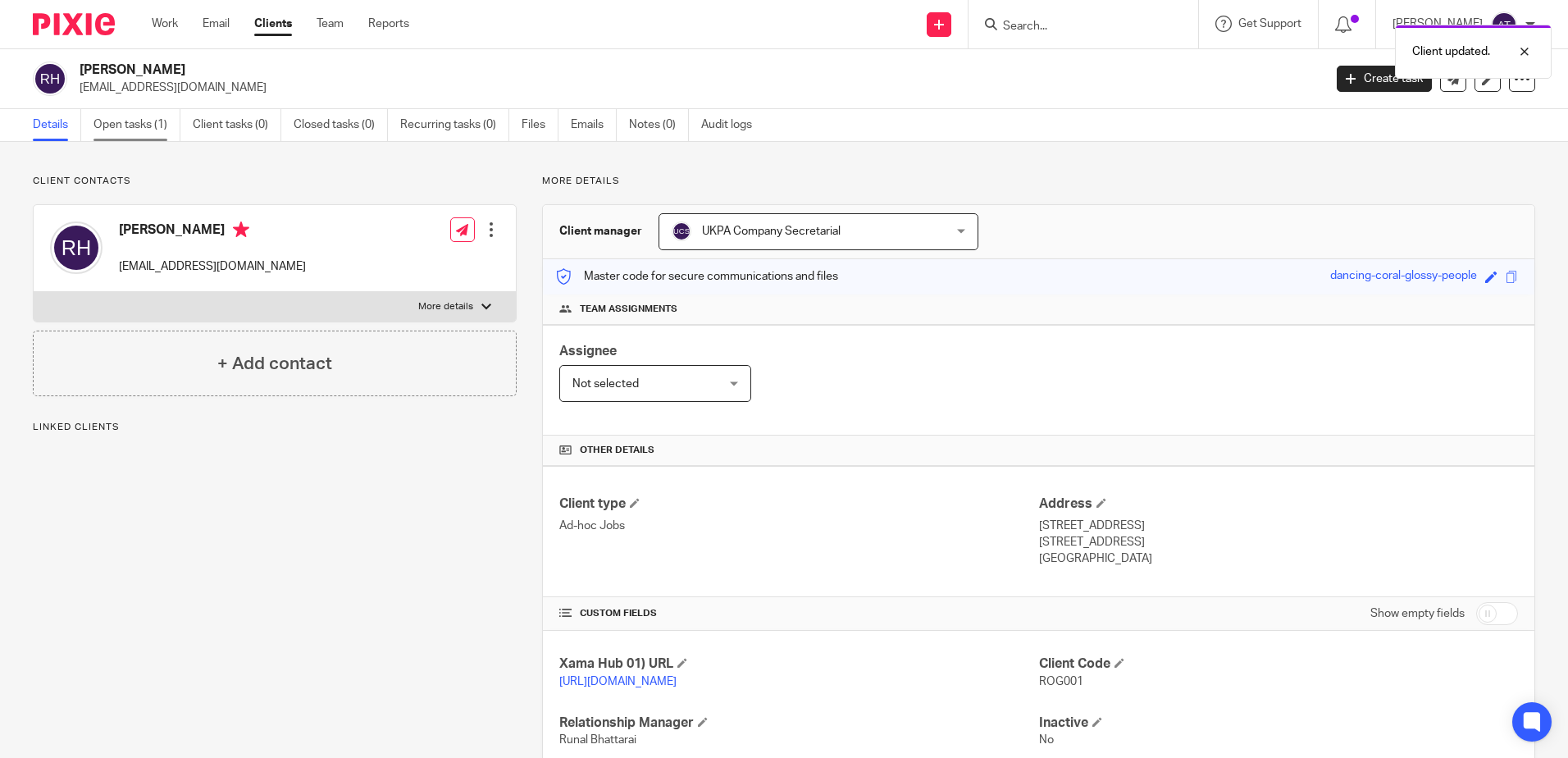
click at [111, 131] on link "Open tasks (1)" at bounding box center [137, 125] width 87 height 32
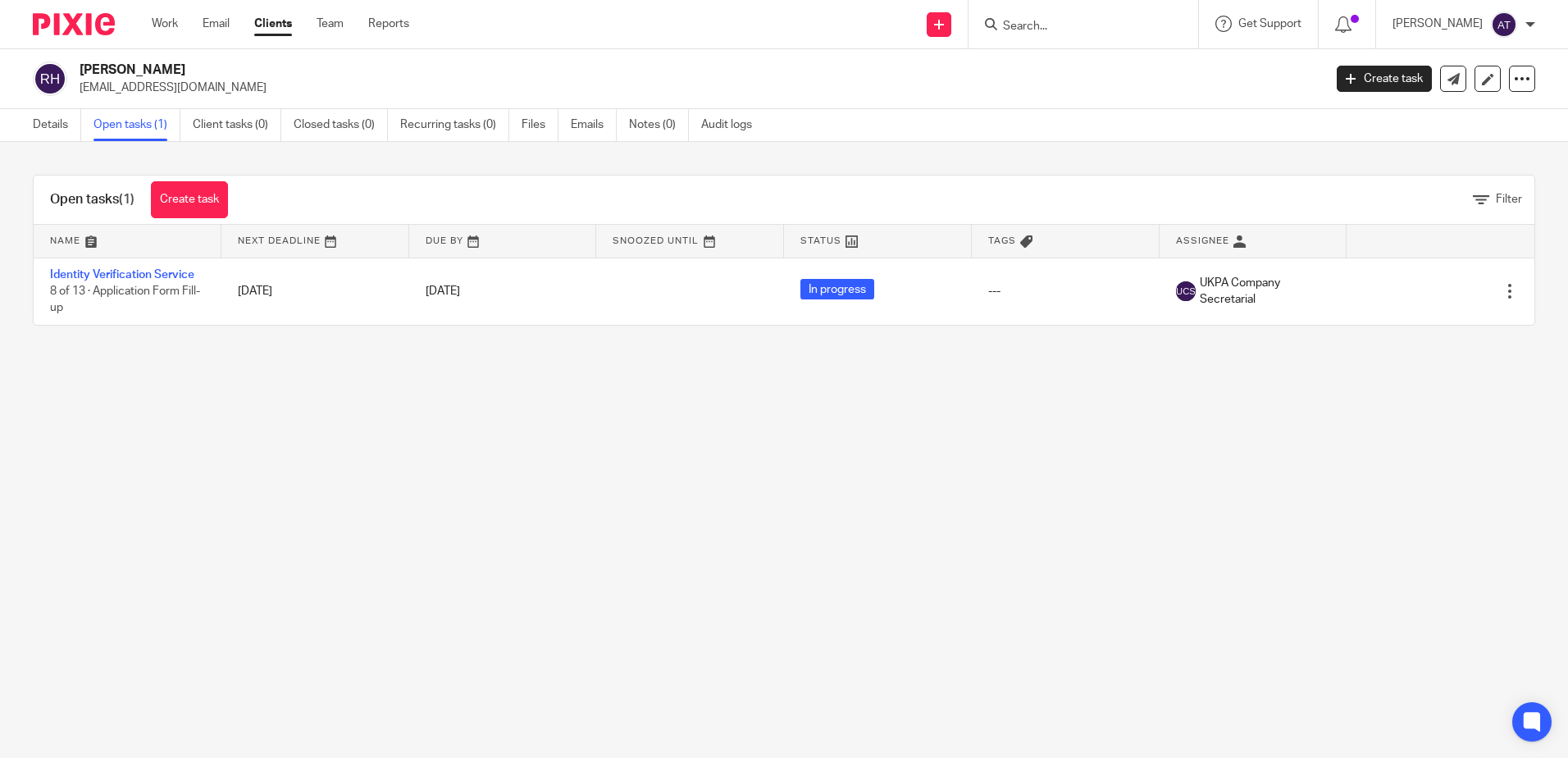
click at [757, 398] on main "[PERSON_NAME] [EMAIL_ADDRESS][DOMAIN_NAME] Create task Update from Companies Ho…" at bounding box center [784, 379] width 1568 height 758
